Goal: Unclear

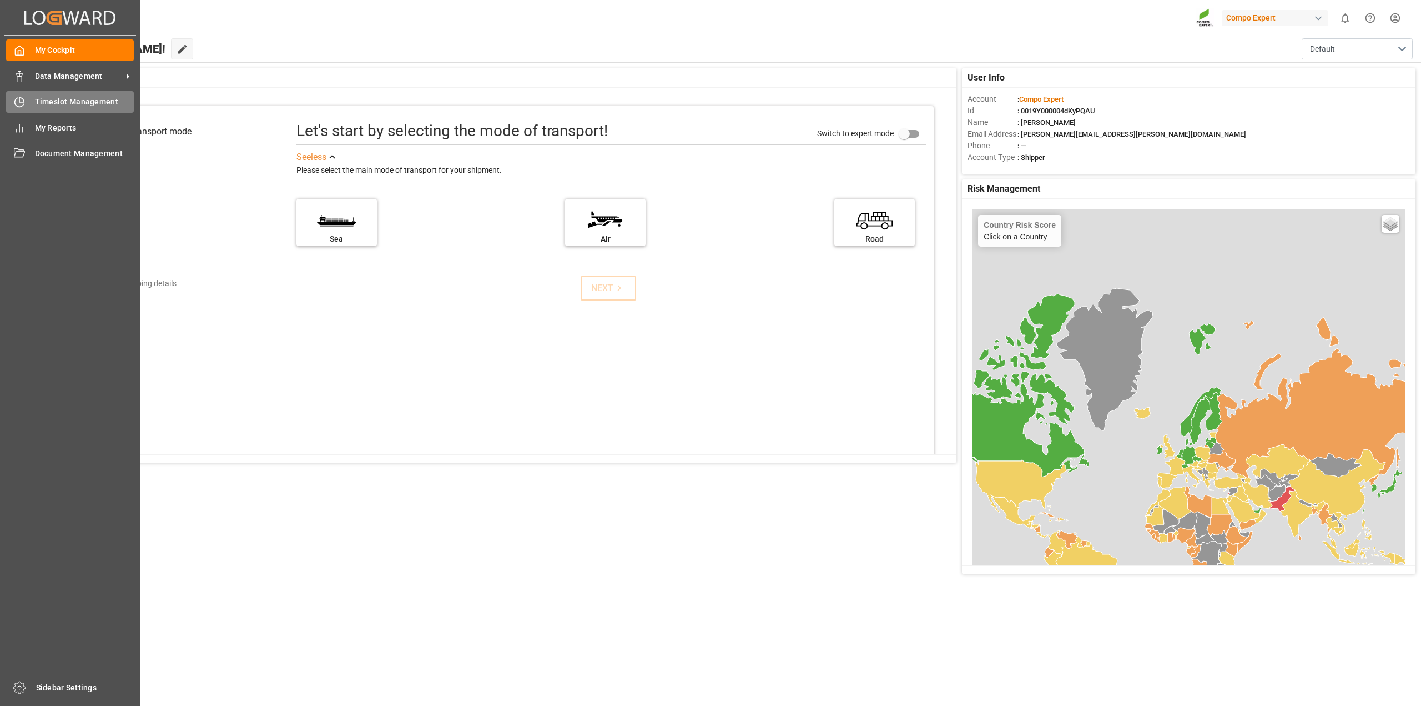
click at [22, 100] on icon at bounding box center [19, 102] width 11 height 11
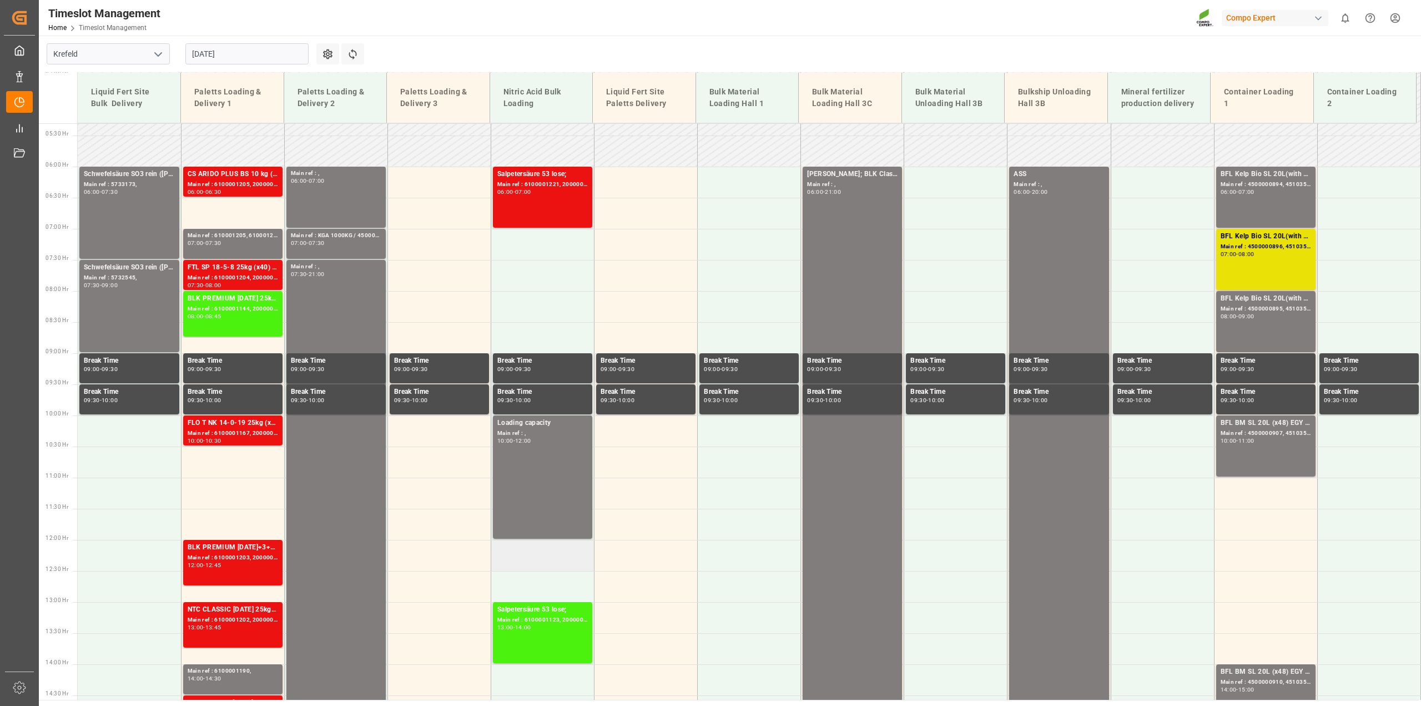
scroll to position [329, 0]
